Goal: Find specific page/section: Find specific page/section

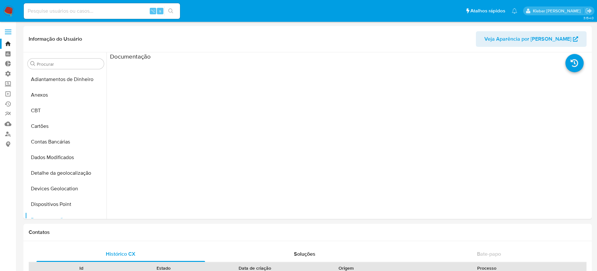
select select "10"
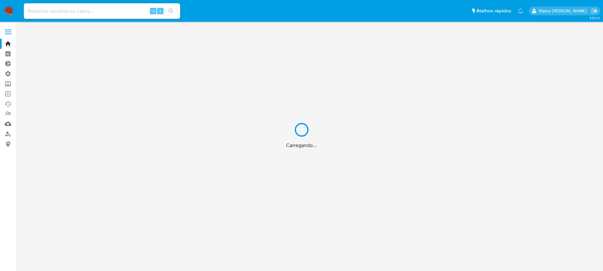
click at [61, 10] on div "Carregando..." at bounding box center [301, 135] width 603 height 271
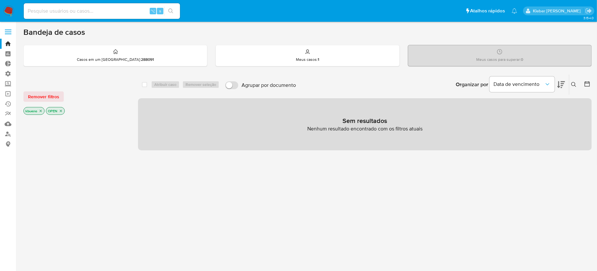
click at [64, 9] on input at bounding box center [102, 11] width 156 height 8
paste input "99744929120"
type input "99744929120"
click at [11, 9] on img at bounding box center [8, 11] width 11 height 11
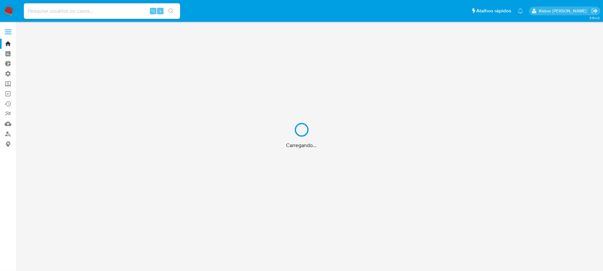
click at [67, 10] on div "Carregando..." at bounding box center [301, 135] width 603 height 271
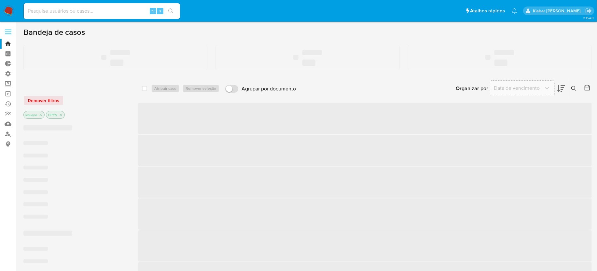
click at [69, 10] on input at bounding box center [102, 11] width 156 height 8
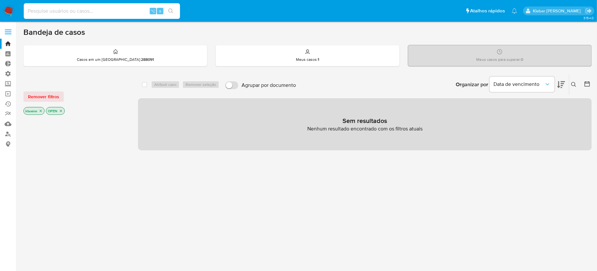
paste input "99744929120"
type input "99744929120"
click at [7, 135] on link "Localizador de pessoas" at bounding box center [38, 134] width 77 height 10
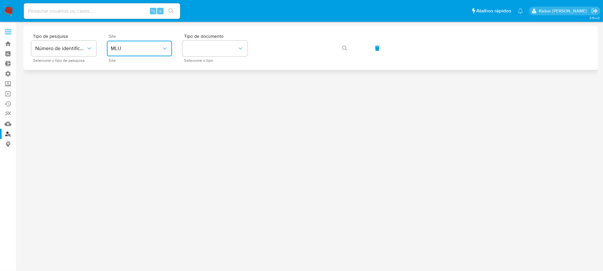
click at [144, 43] on button "MLU" at bounding box center [139, 49] width 65 height 16
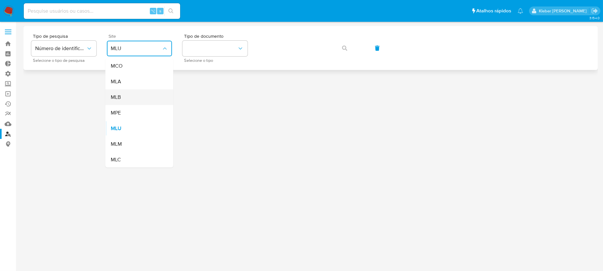
click at [144, 98] on div "MLB" at bounding box center [137, 98] width 53 height 16
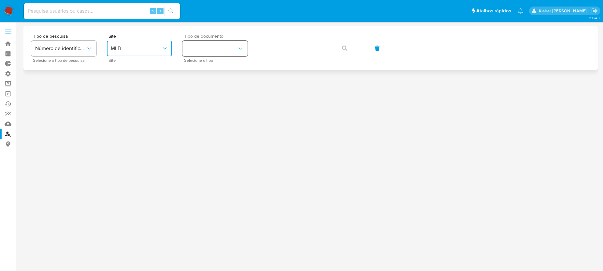
click at [215, 50] on button "identificationType" at bounding box center [214, 49] width 65 height 16
click at [213, 91] on div "CPF CPF" at bounding box center [212, 91] width 53 height 22
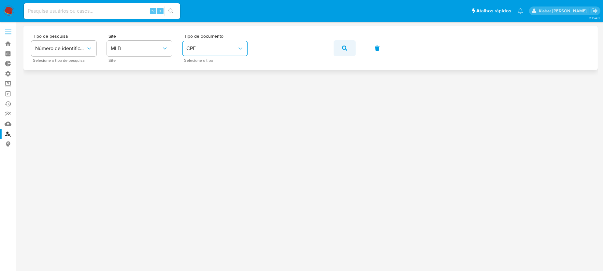
click at [344, 49] on icon "button" at bounding box center [344, 48] width 5 height 5
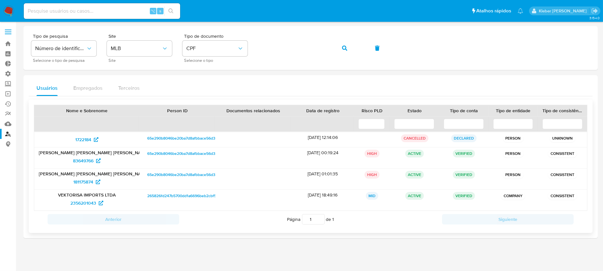
click at [180, 153] on span "65e290b8046be20ba7d8afbbace56d36" at bounding box center [182, 154] width 70 height 8
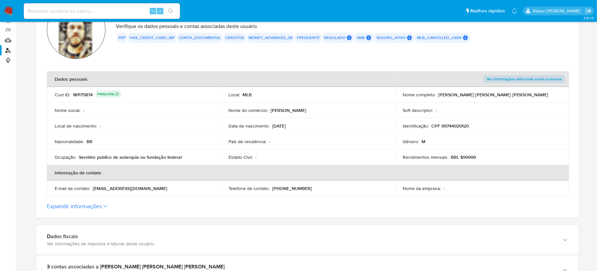
scroll to position [82, 0]
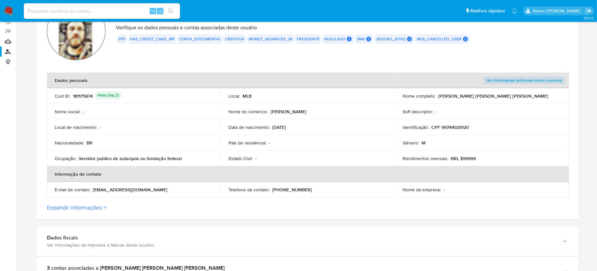
click at [82, 95] on div "181175874 PRINCIPAL" at bounding box center [97, 95] width 48 height 9
click at [91, 12] on input at bounding box center [102, 11] width 156 height 8
paste input "181175874"
type input "181175874"
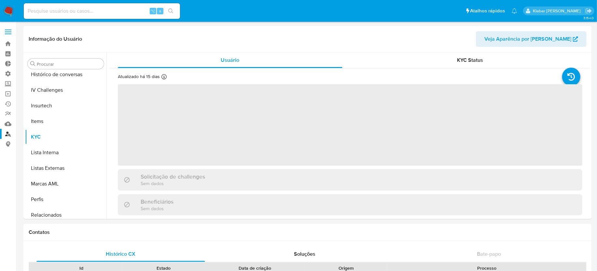
scroll to position [290, 0]
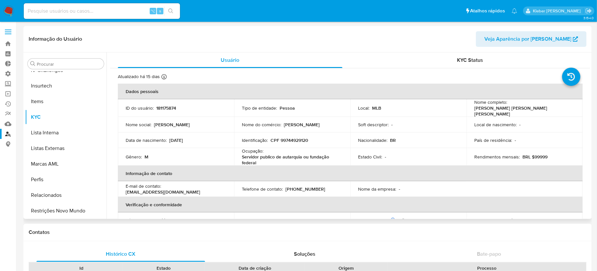
select select "10"
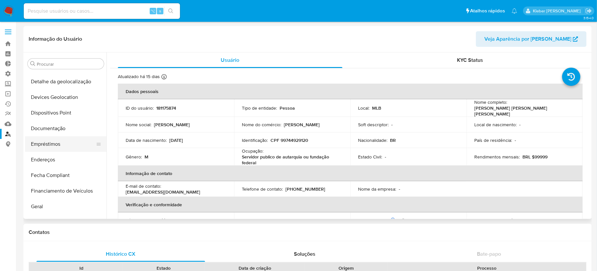
scroll to position [102, 0]
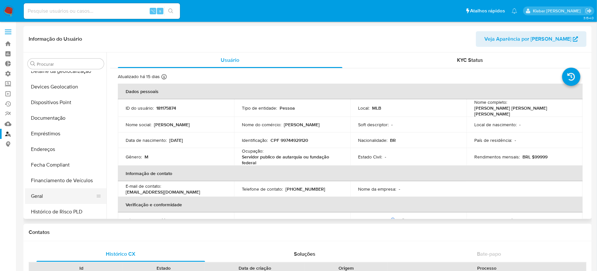
click at [48, 195] on button "Geral" at bounding box center [63, 197] width 76 height 16
